Goal: Task Accomplishment & Management: Manage account settings

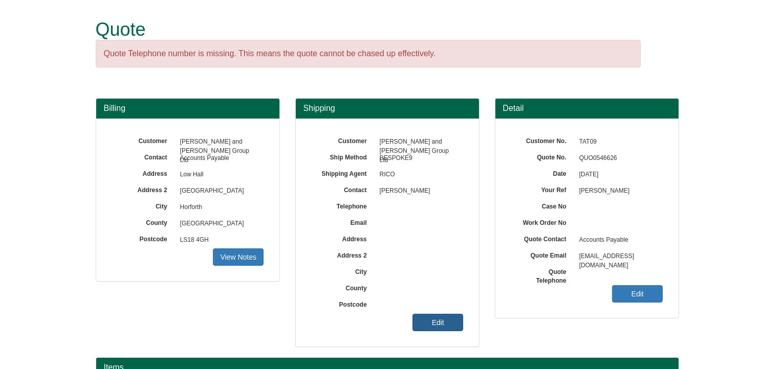
click at [448, 322] on link "Edit" at bounding box center [437, 322] width 51 height 17
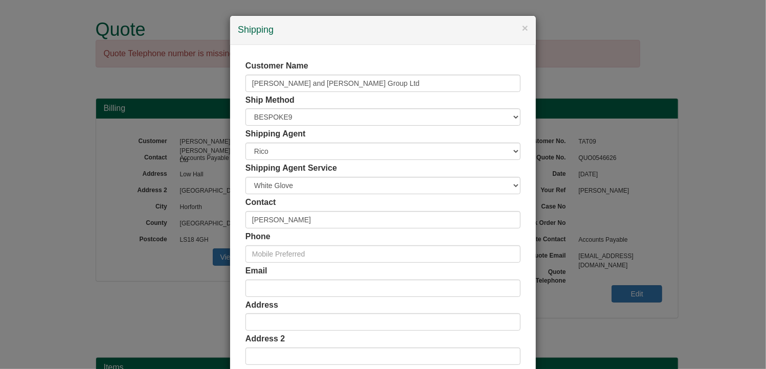
scroll to position [196, 0]
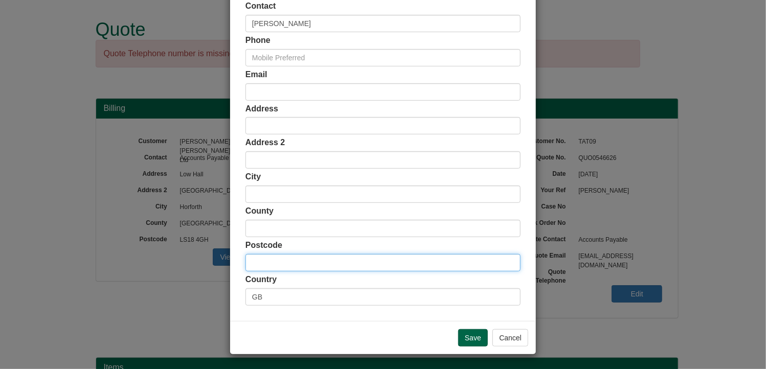
click at [292, 269] on input "text" at bounding box center [383, 262] width 275 height 17
paste input "EC4M 9AF"
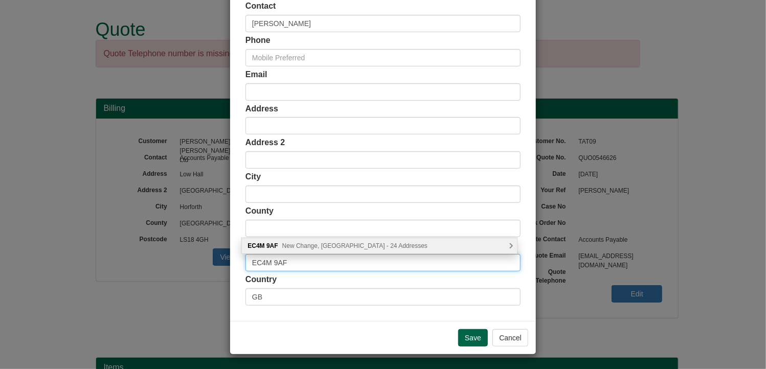
type input "EC4M 9AF"
click at [318, 242] on span "New Change, [GEOGRAPHIC_DATA] - 24 Addresses" at bounding box center [354, 245] width 145 height 7
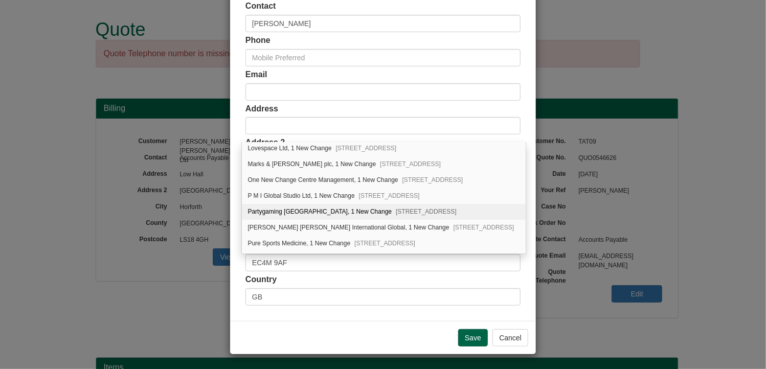
scroll to position [295, 0]
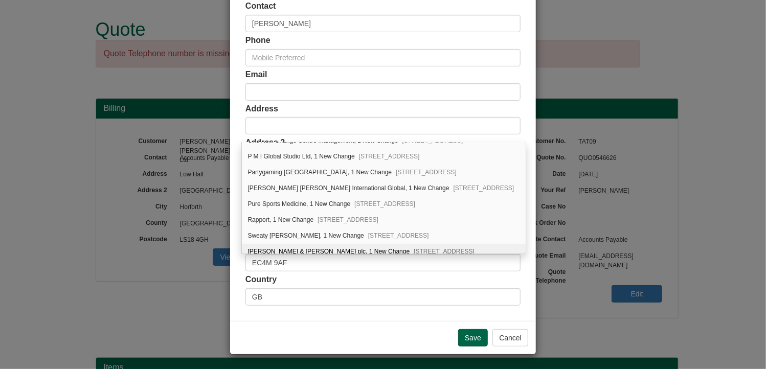
click at [284, 245] on div "[PERSON_NAME] & [PERSON_NAME] plc, [STREET_ADDRESS]" at bounding box center [384, 251] width 284 height 15
type input "[PERSON_NAME] & [PERSON_NAME] plc"
type input "1 New Change"
type input "[GEOGRAPHIC_DATA]"
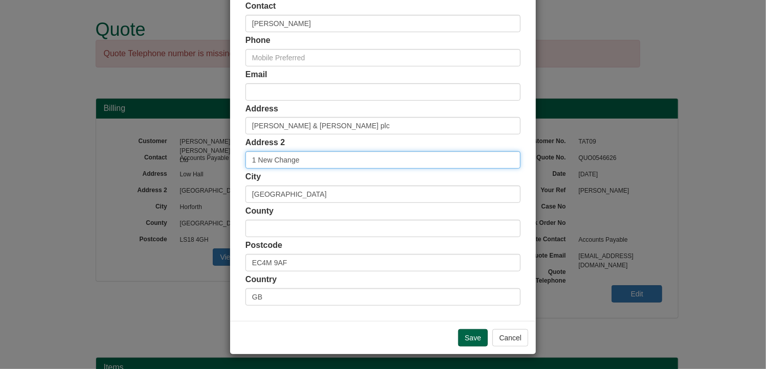
drag, startPoint x: 258, startPoint y: 153, endPoint x: 217, endPoint y: 156, distance: 41.0
click at [217, 156] on div "× Shipping Customer Name [PERSON_NAME] and [PERSON_NAME] Group Ltd Ship Method …" at bounding box center [383, 184] width 766 height 369
paste input "One"
type input "One New Change"
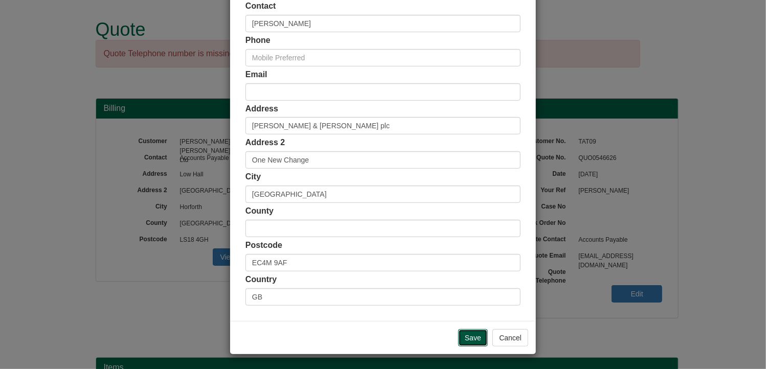
click at [471, 332] on input "Save" at bounding box center [473, 337] width 30 height 17
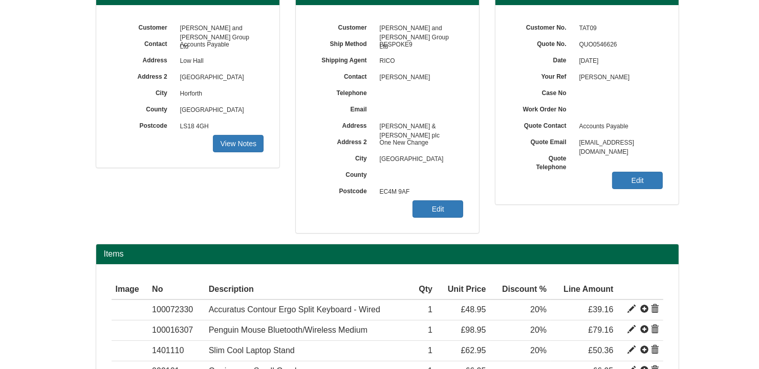
scroll to position [208, 0]
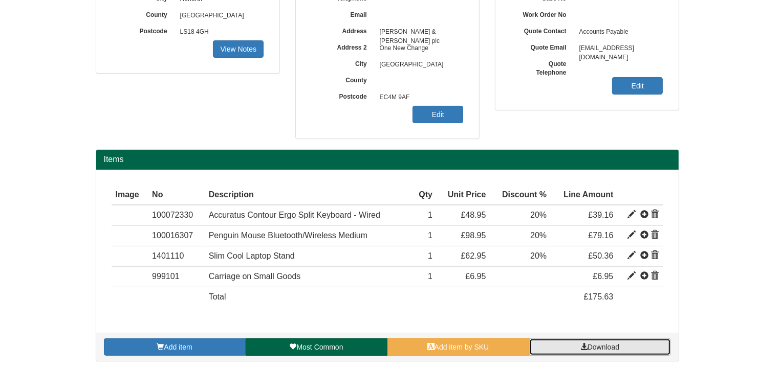
click at [612, 349] on link "Download" at bounding box center [600, 347] width 142 height 17
